Goal: Task Accomplishment & Management: Manage account settings

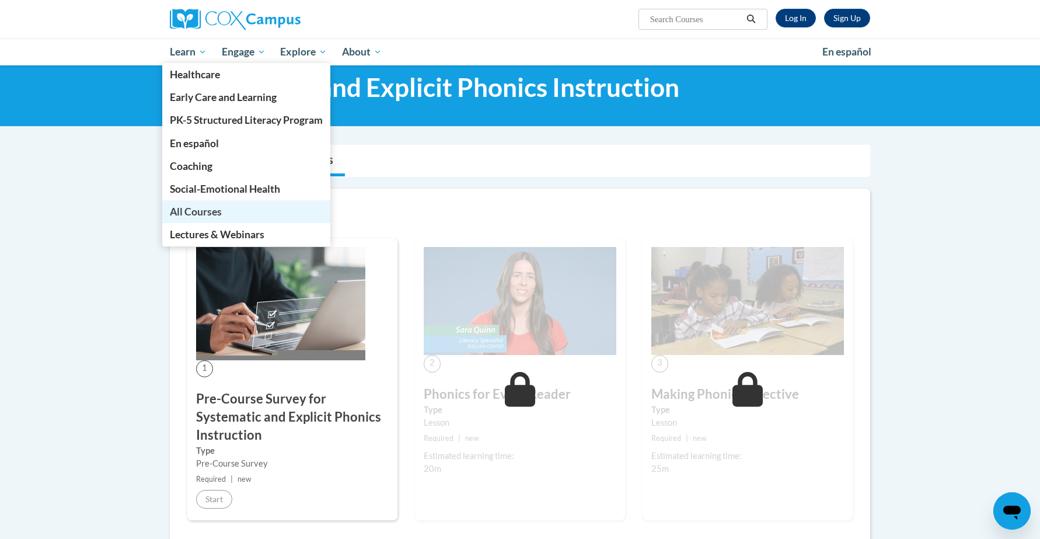
scroll to position [39, 0]
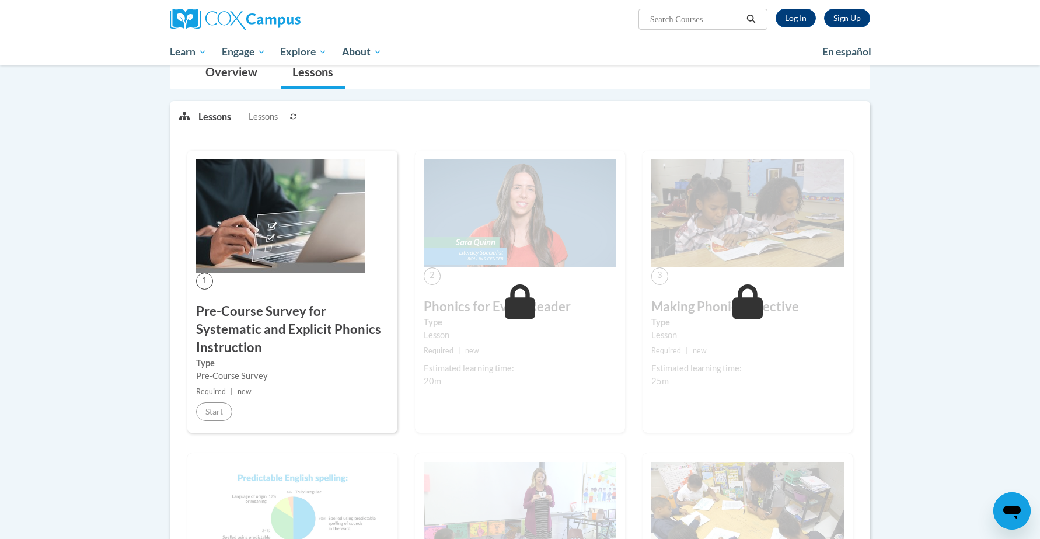
scroll to position [145, 0]
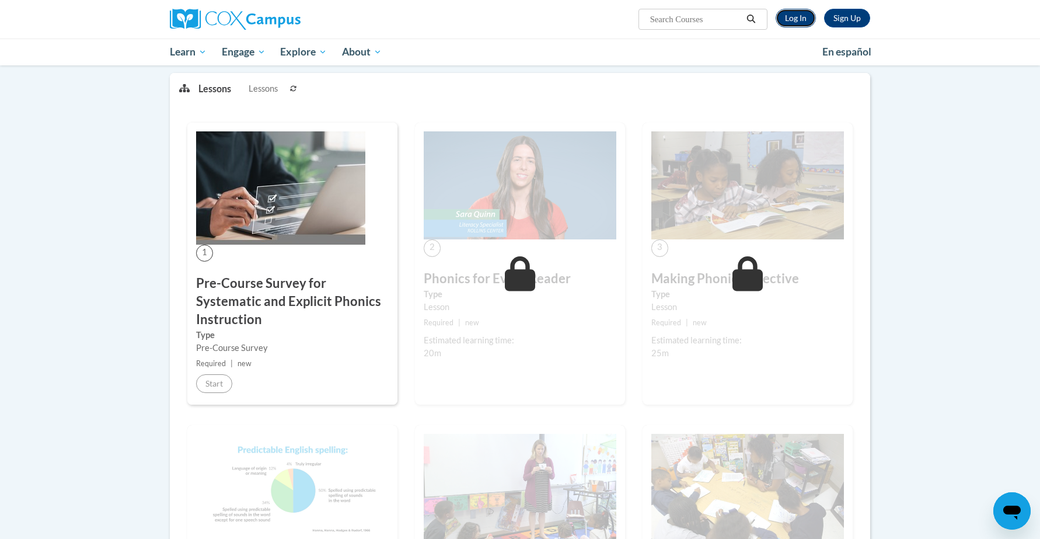
click at [801, 19] on link "Log In" at bounding box center [795, 18] width 40 height 19
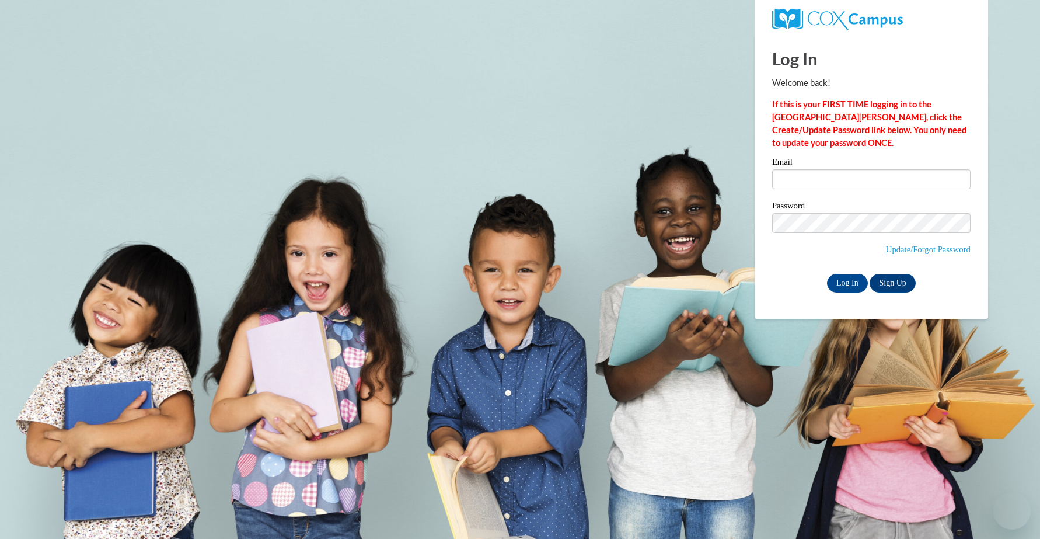
click at [817, 192] on div "Email" at bounding box center [871, 178] width 198 height 40
click at [815, 186] on input "Email" at bounding box center [871, 179] width 198 height 20
type input "mecook6812@ung.edu"
click at [836, 280] on input "Log In" at bounding box center [847, 283] width 41 height 19
click at [847, 283] on input "Log In" at bounding box center [847, 283] width 41 height 19
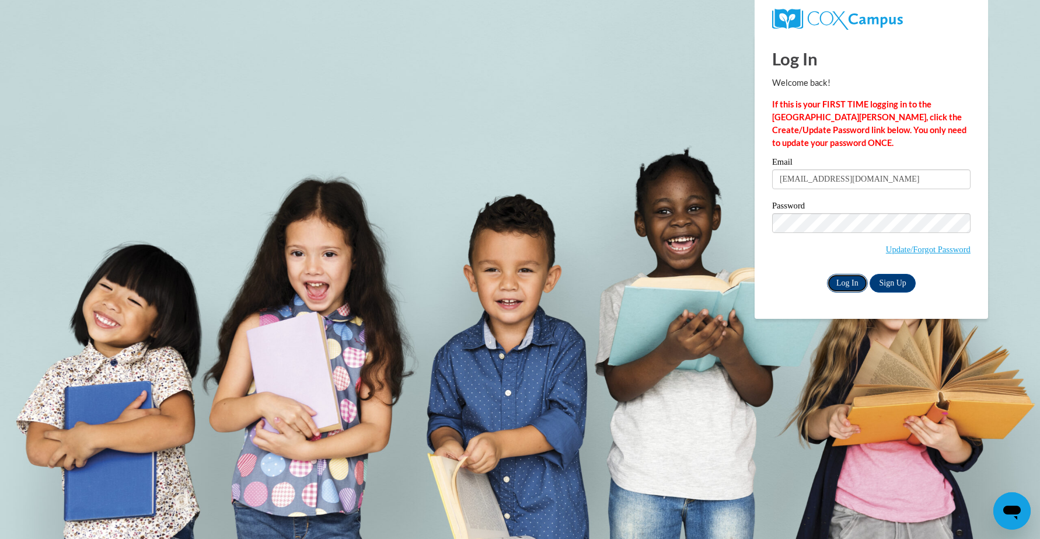
click at [850, 275] on input "Log In" at bounding box center [847, 283] width 41 height 19
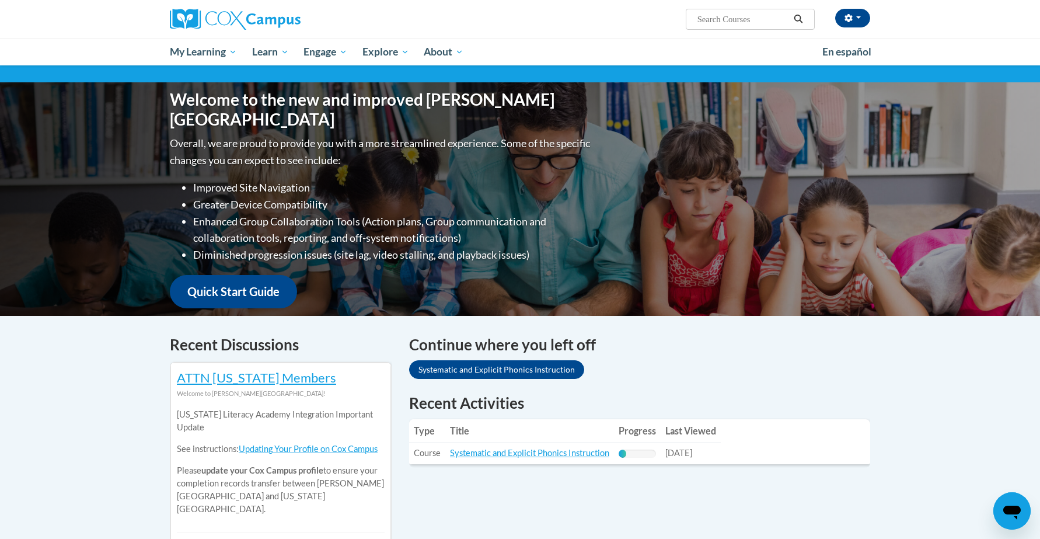
scroll to position [73, 0]
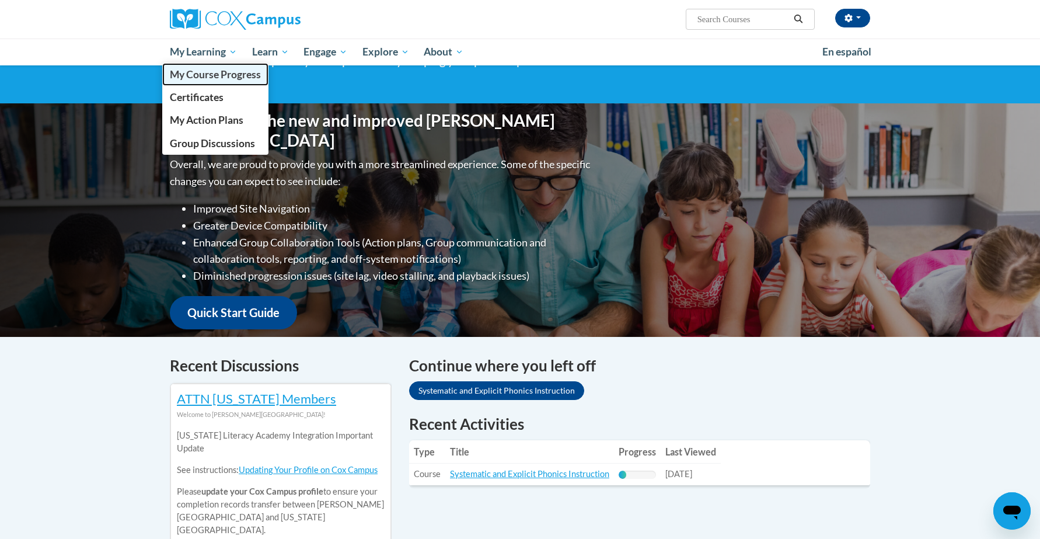
click at [211, 76] on span "My Course Progress" at bounding box center [215, 74] width 91 height 12
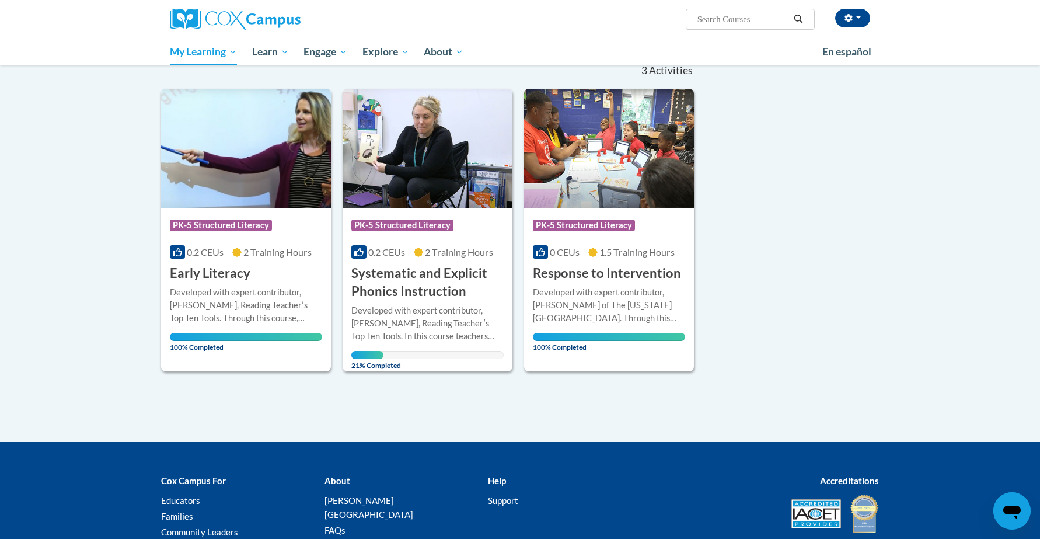
scroll to position [131, 0]
